Goal: Task Accomplishment & Management: Manage account settings

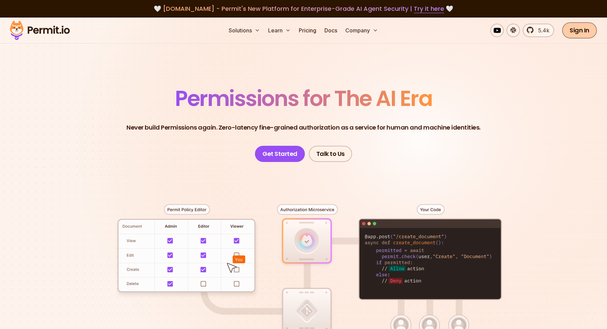
click at [582, 34] on link "Sign In" at bounding box center [580, 30] width 35 height 16
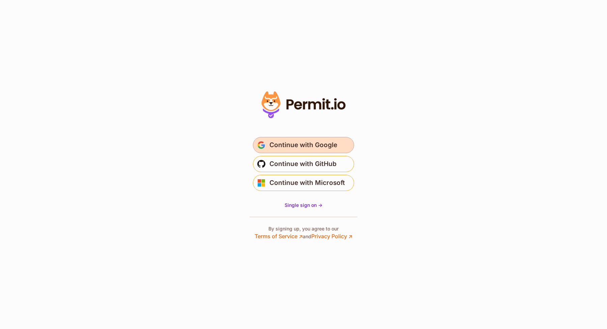
click at [339, 146] on button "Continue with Google" at bounding box center [303, 145] width 101 height 16
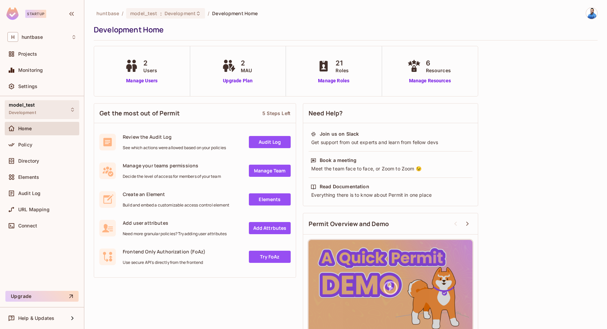
click at [35, 115] on span "Development" at bounding box center [22, 112] width 27 height 5
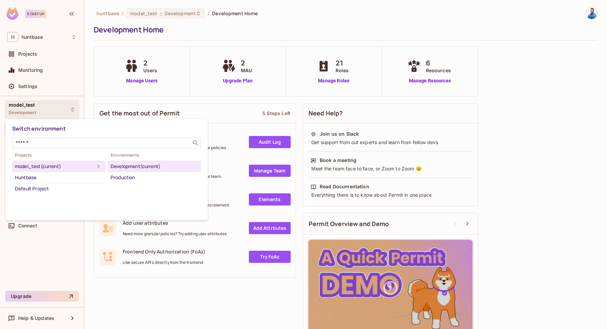
click at [125, 166] on div "Development (current)" at bounding box center [155, 166] width 88 height 8
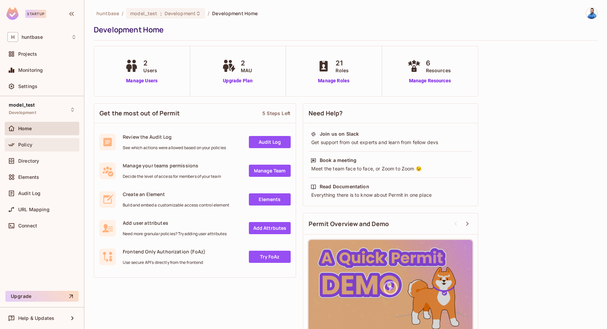
click at [39, 146] on div "Policy" at bounding box center [47, 144] width 58 height 5
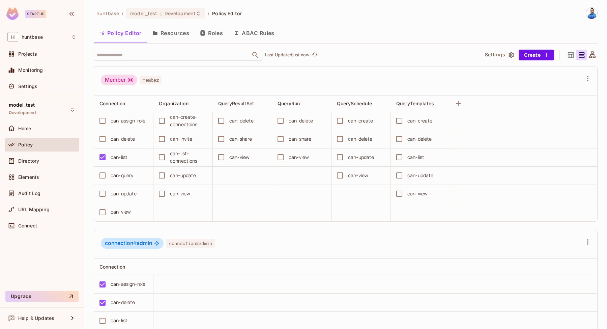
click at [175, 30] on button "Resources" at bounding box center [171, 33] width 48 height 17
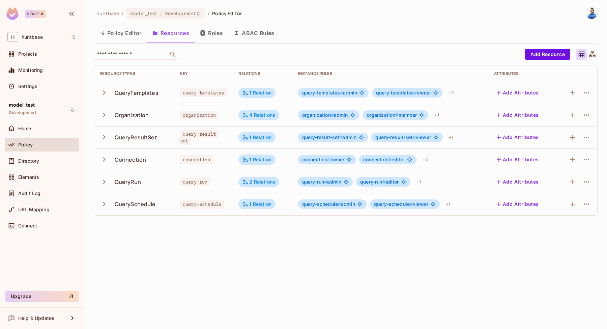
click at [592, 16] on img at bounding box center [592, 13] width 11 height 11
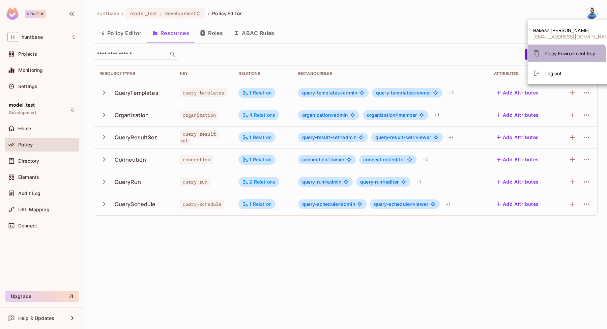
click at [567, 55] on span "Copy Environment Key" at bounding box center [571, 53] width 50 height 6
